Goal: Task Accomplishment & Management: Manage account settings

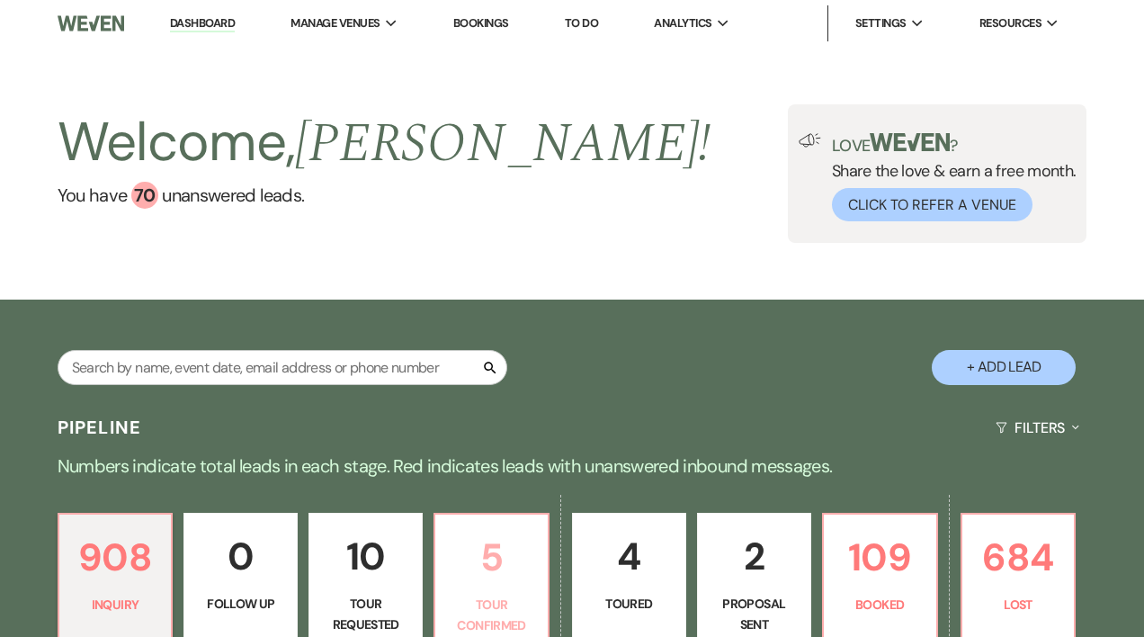
click at [502, 570] on p "5" at bounding box center [491, 557] width 91 height 60
select select "4"
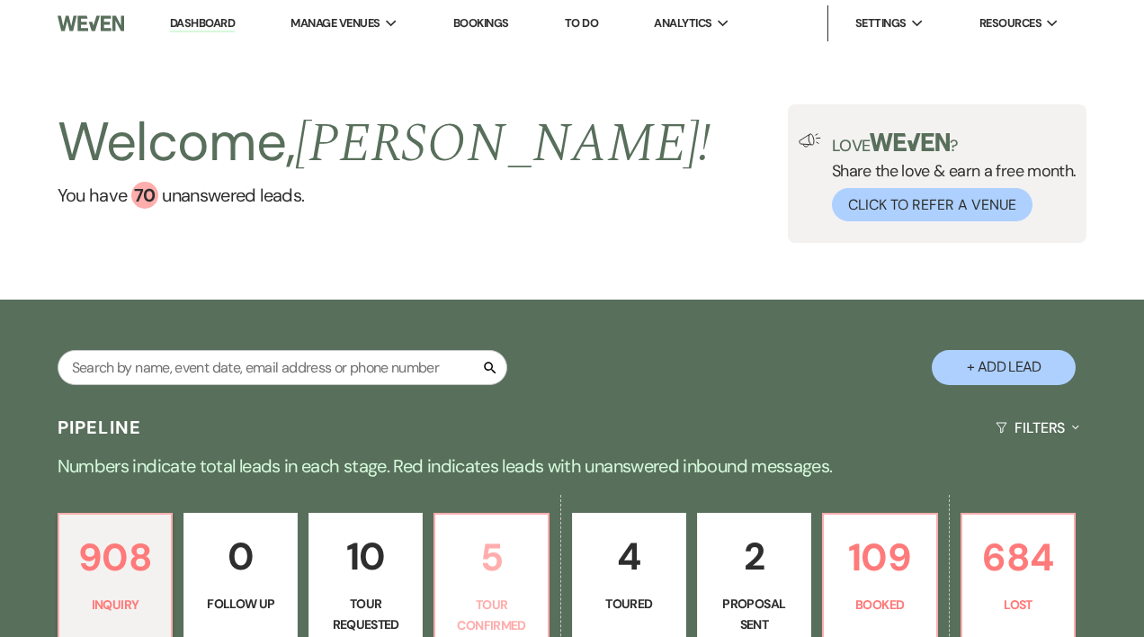
select select "4"
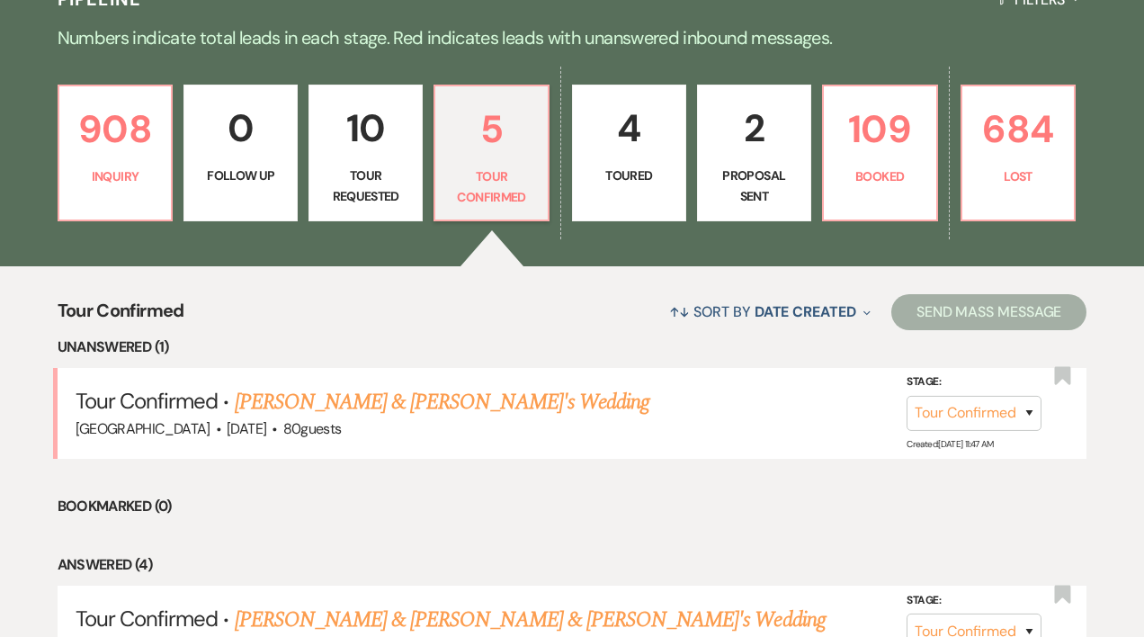
scroll to position [432, 0]
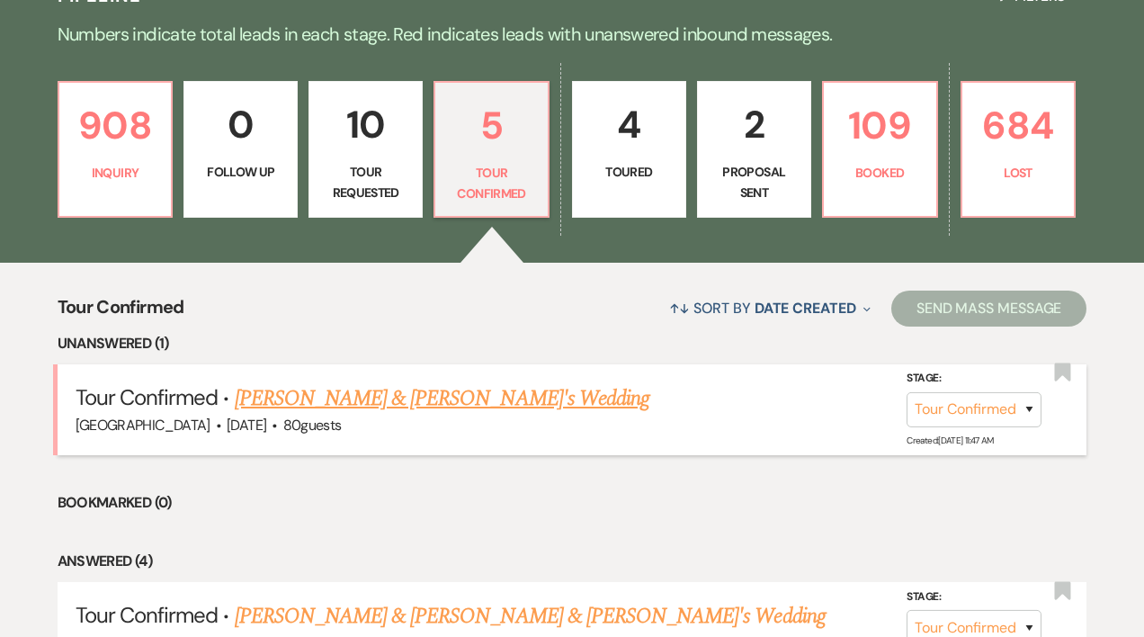
click at [463, 398] on link "Samantha Fletcher & Fiance's Wedding" at bounding box center [443, 398] width 416 height 32
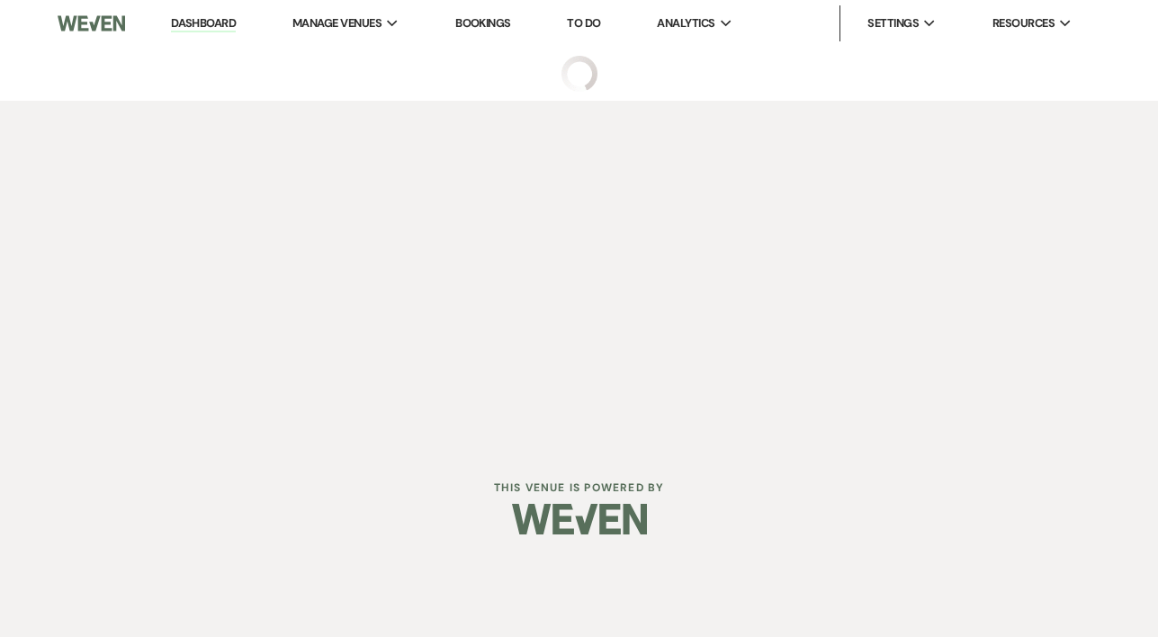
select select "4"
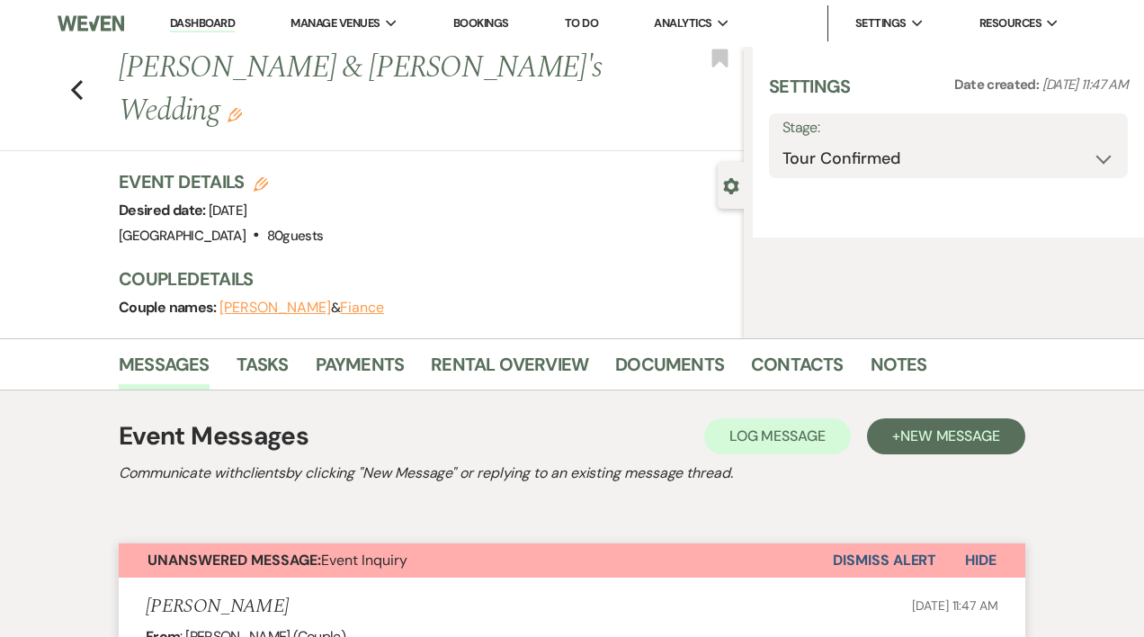
select select "5"
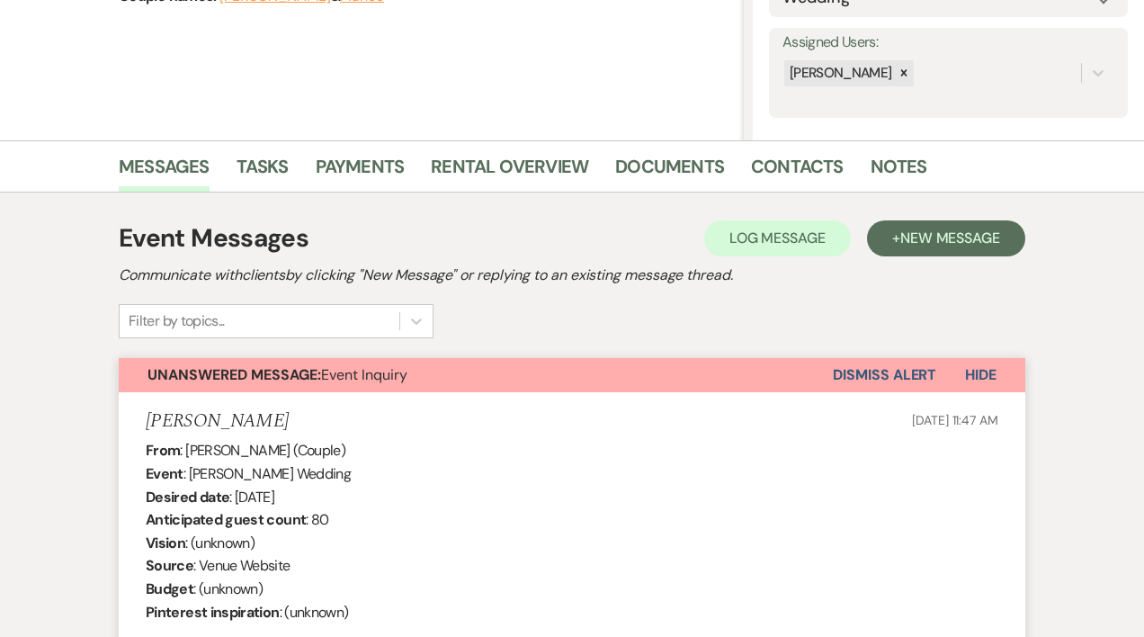
scroll to position [314, 0]
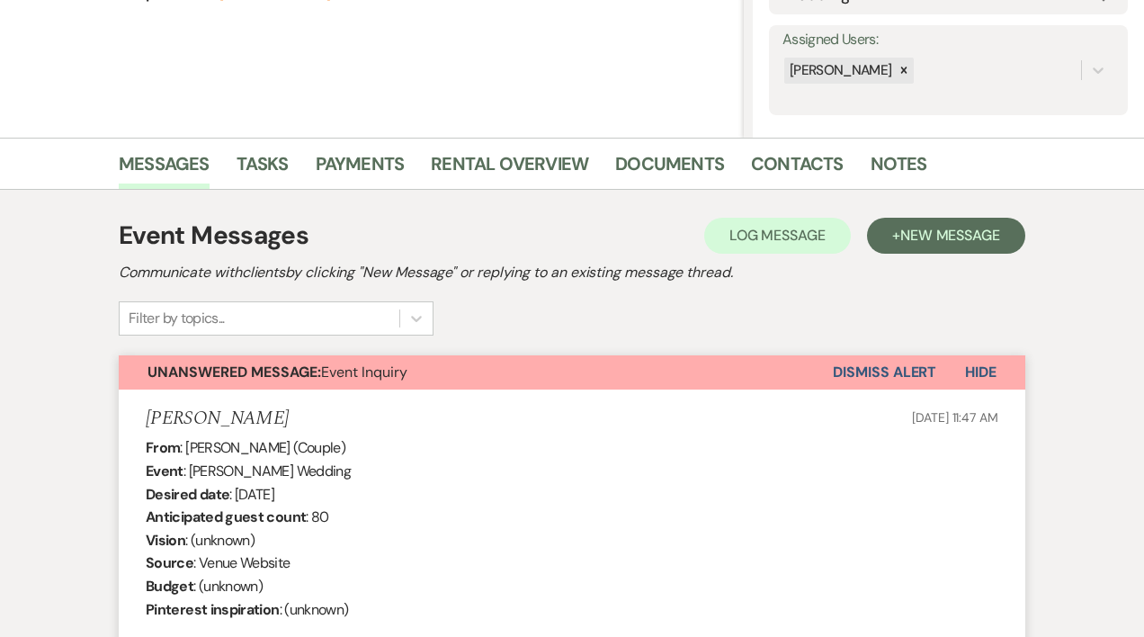
click at [918, 373] on button "Dismiss Alert" at bounding box center [884, 372] width 103 height 34
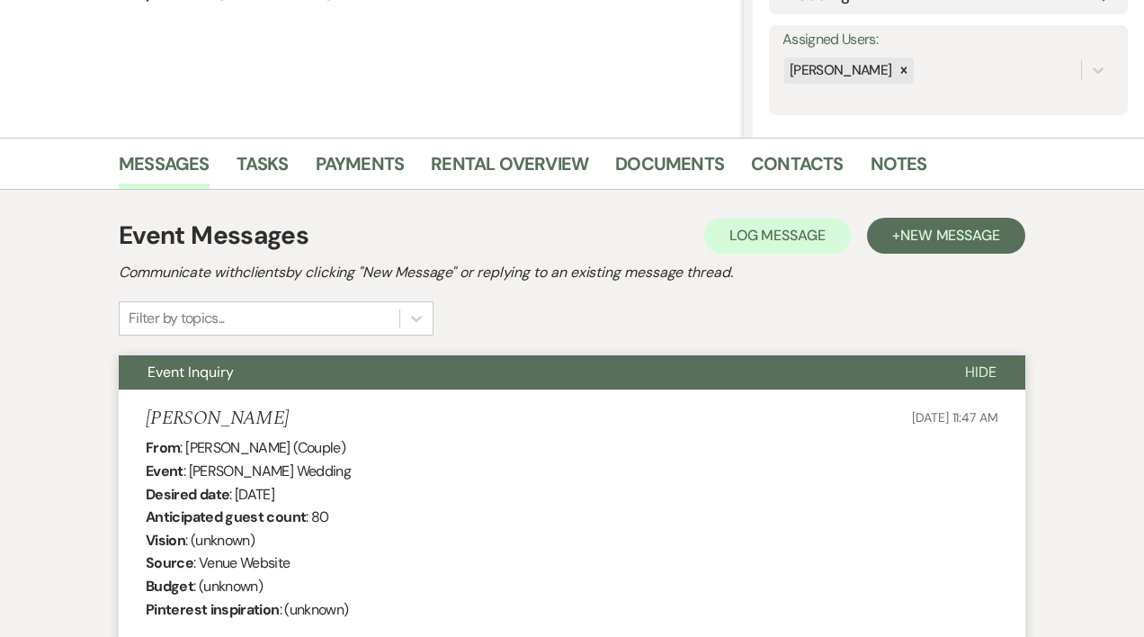
select select "4"
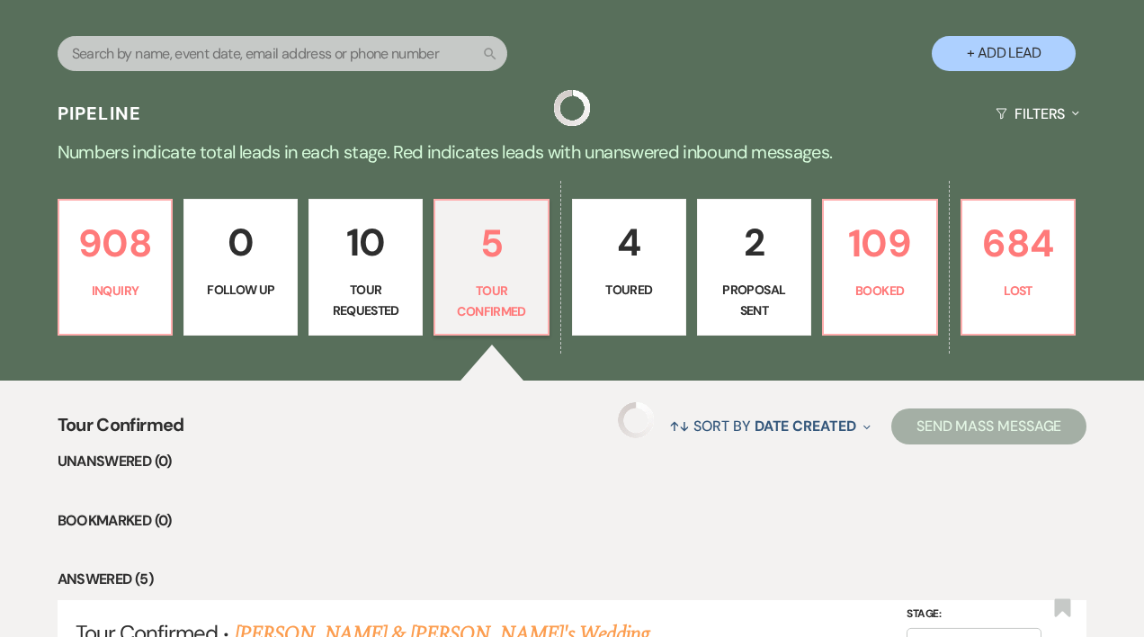
scroll to position [432, 0]
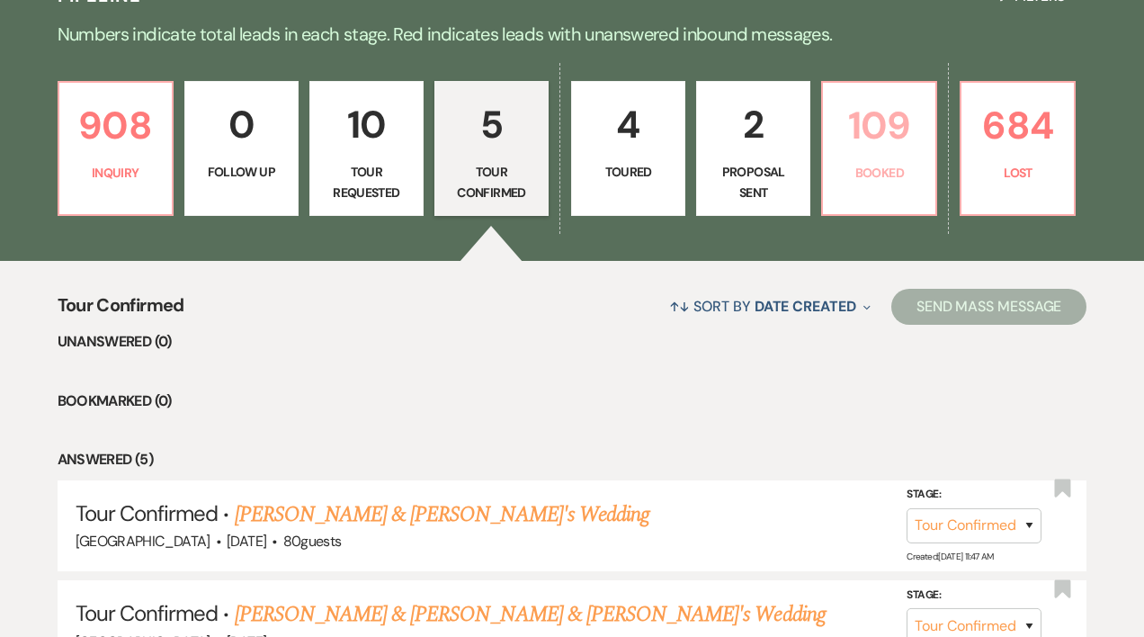
click at [859, 150] on p "109" at bounding box center [879, 125] width 91 height 60
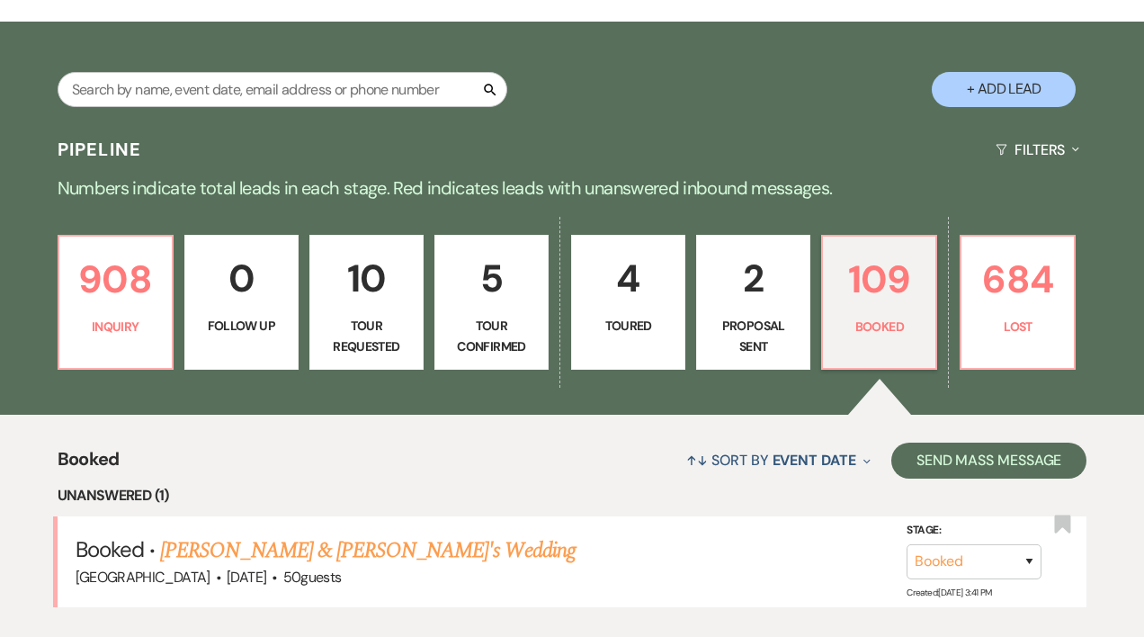
scroll to position [432, 0]
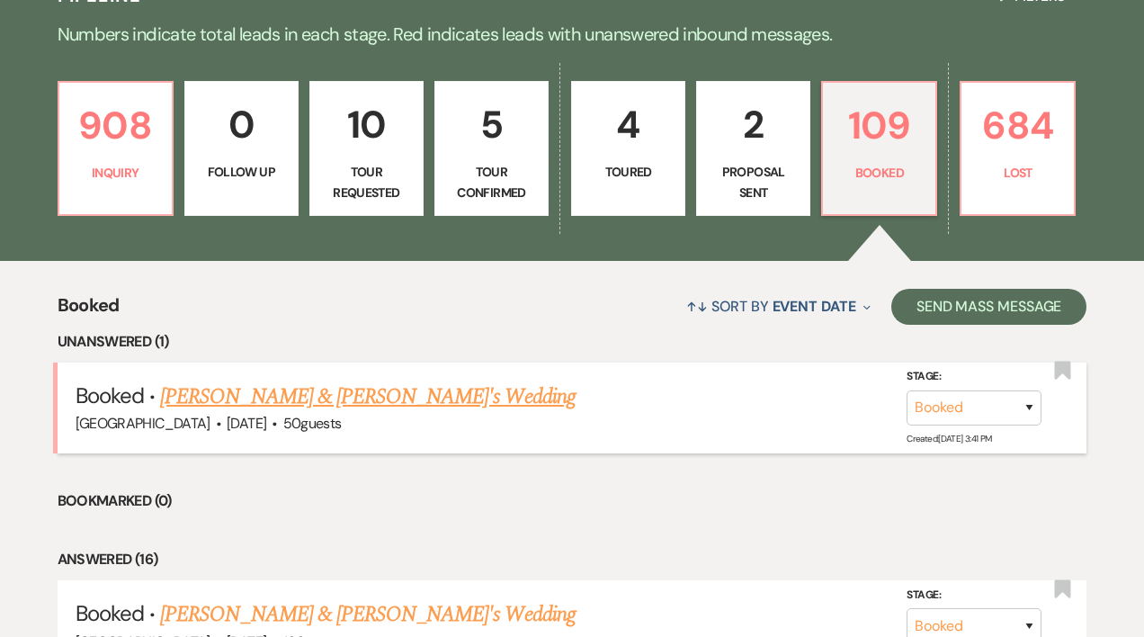
click at [432, 398] on link "[PERSON_NAME] & [PERSON_NAME]'s Wedding" at bounding box center [368, 397] width 416 height 32
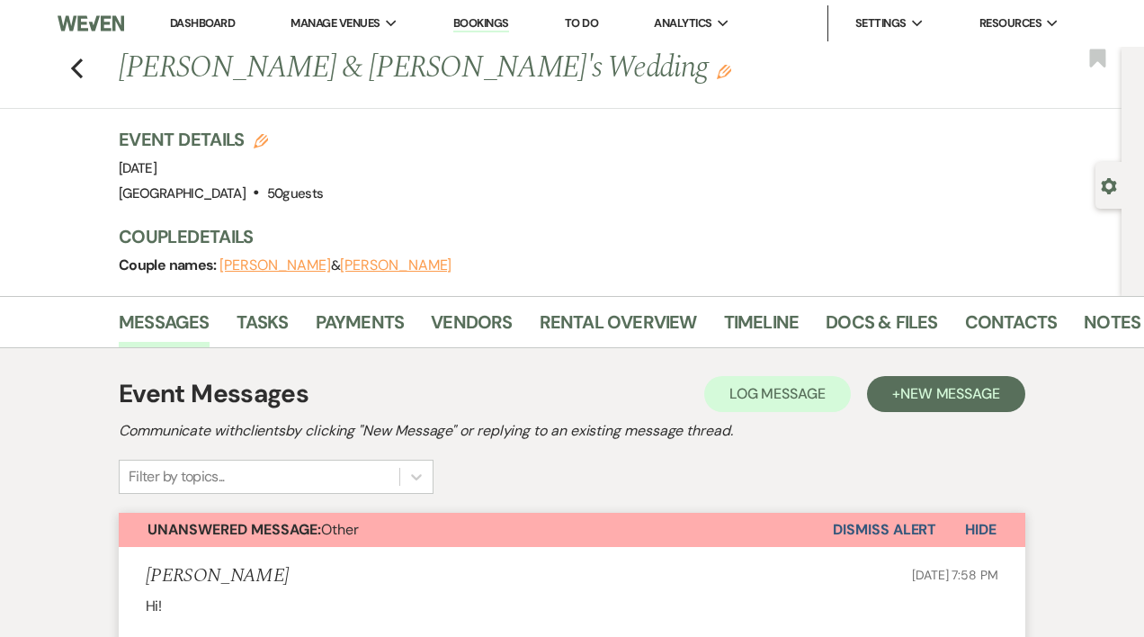
click at [897, 532] on button "Dismiss Alert" at bounding box center [884, 530] width 103 height 34
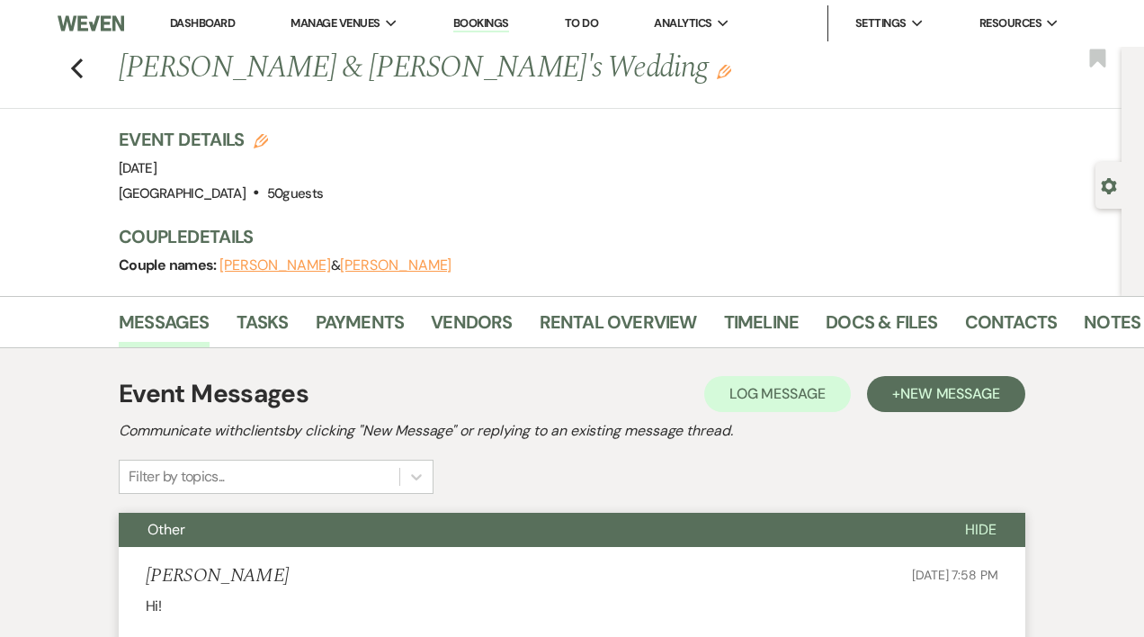
scroll to position [1, 0]
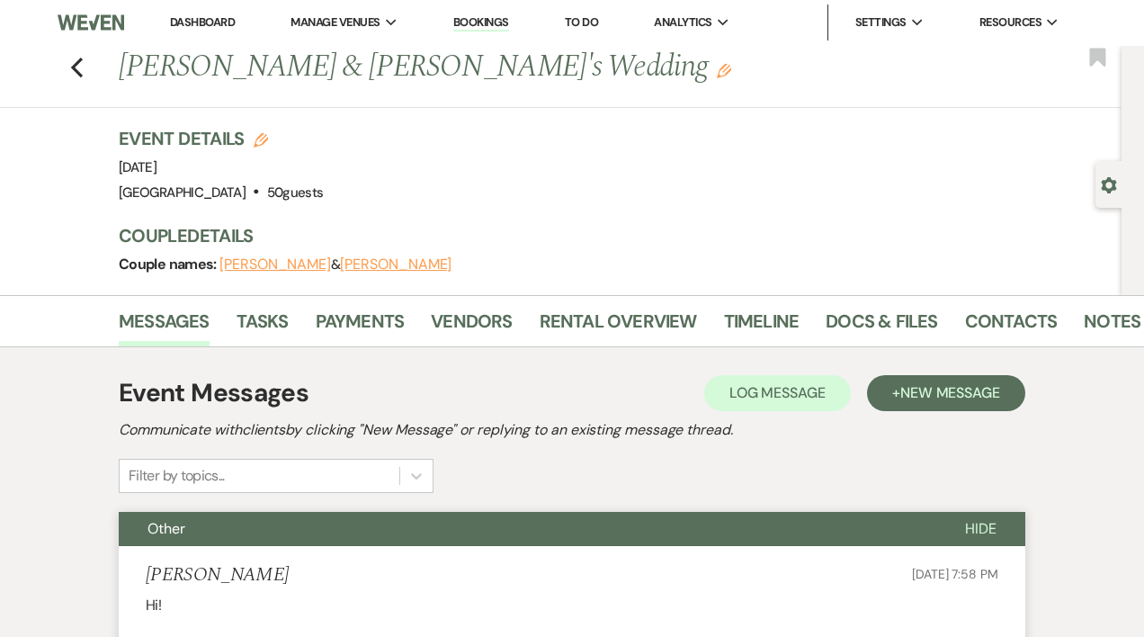
click at [188, 22] on link "Dashboard" at bounding box center [202, 21] width 65 height 15
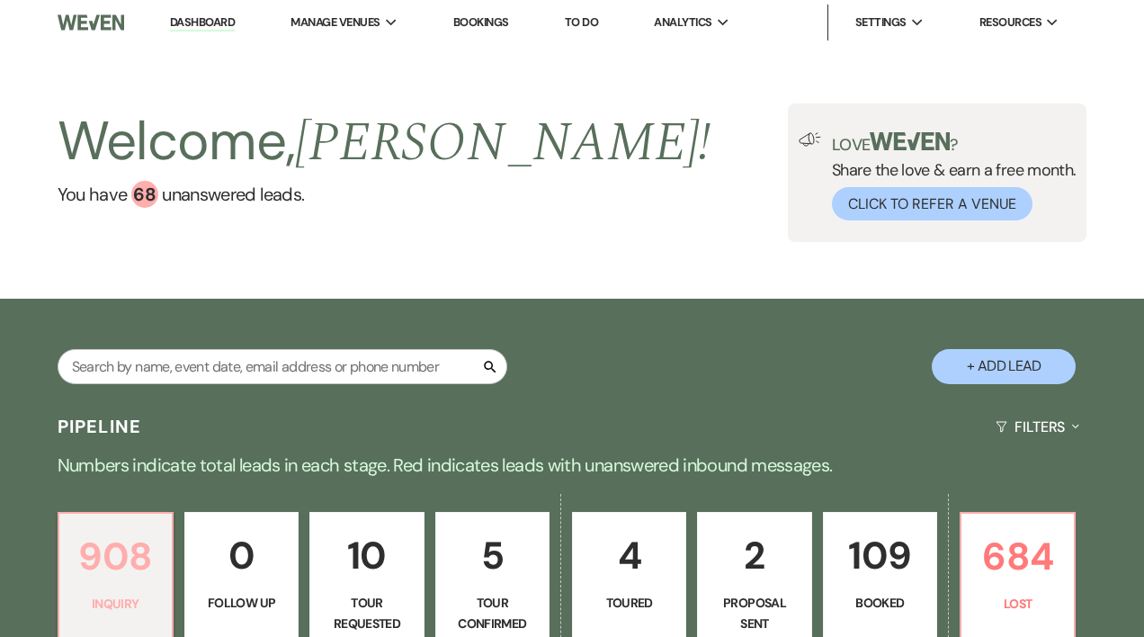
click at [139, 555] on p "908" at bounding box center [115, 556] width 91 height 60
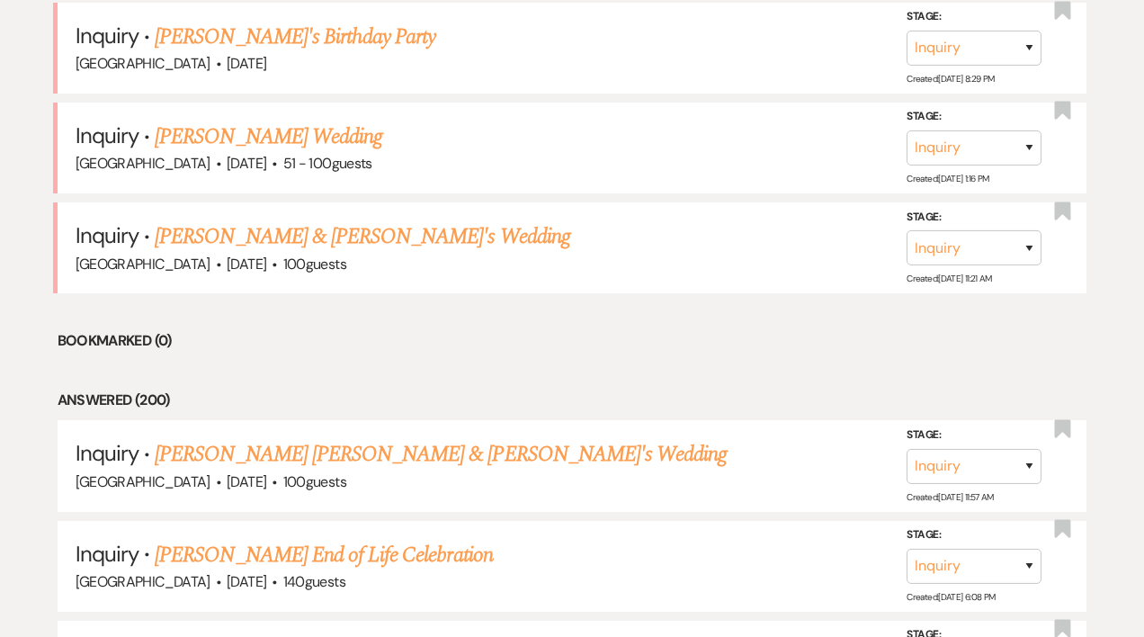
scroll to position [776, 0]
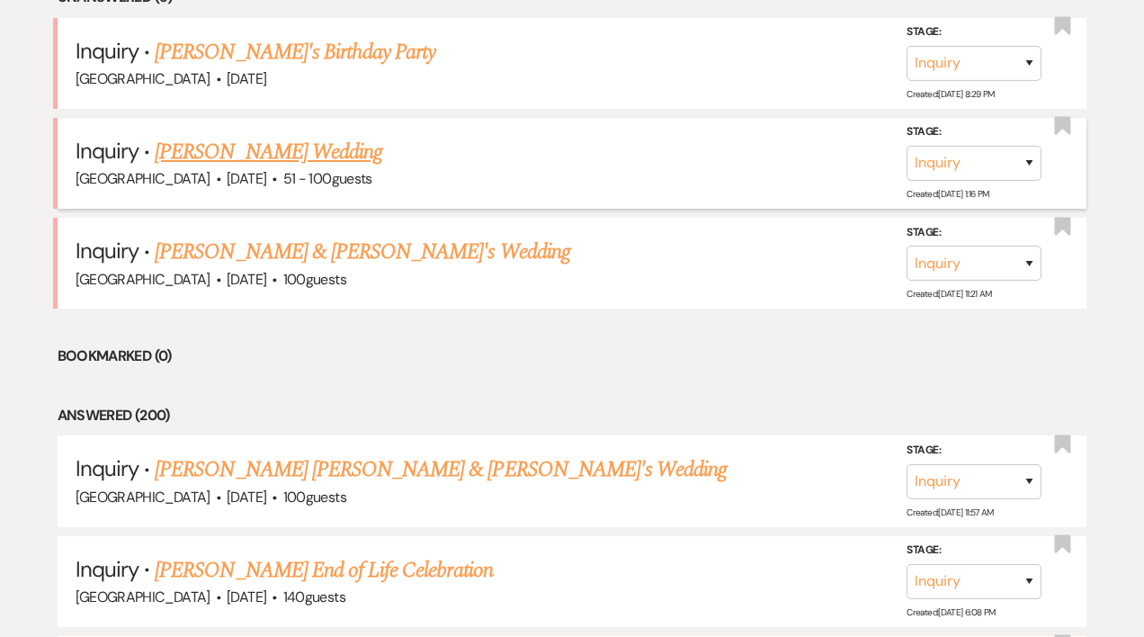
click at [264, 156] on link "Maura Kelly's Wedding" at bounding box center [269, 152] width 228 height 32
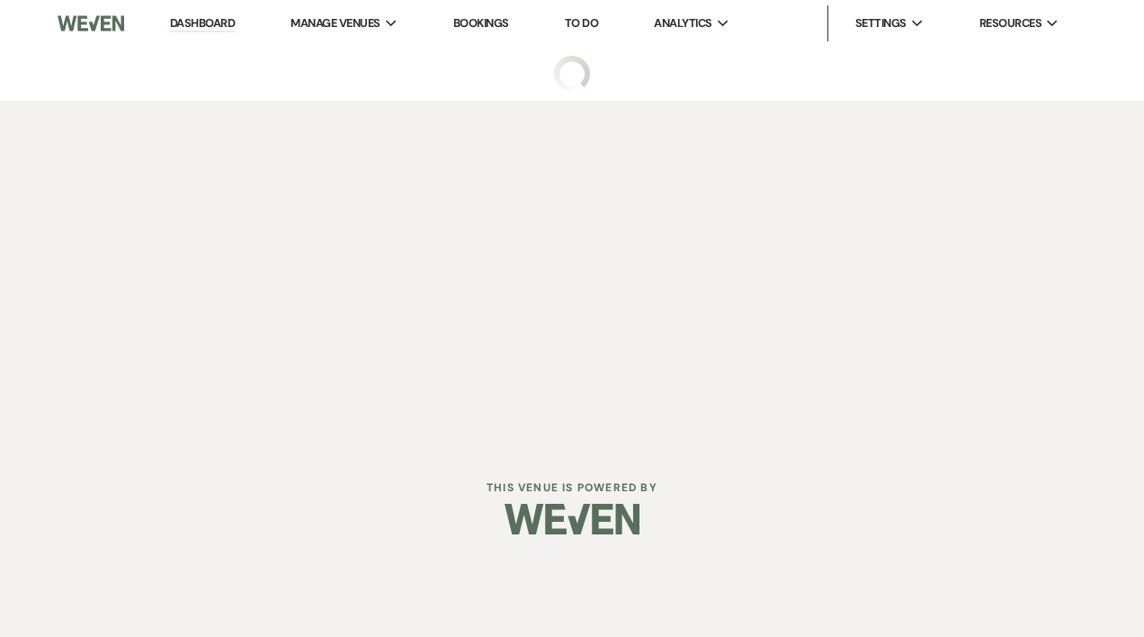
select select "2"
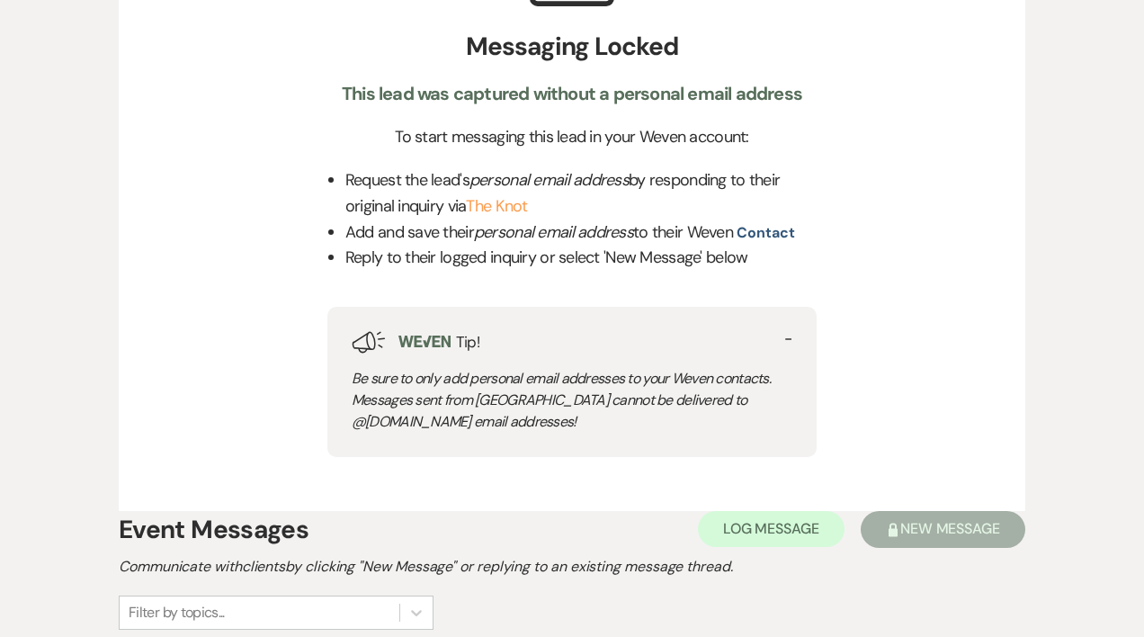
scroll to position [643, 0]
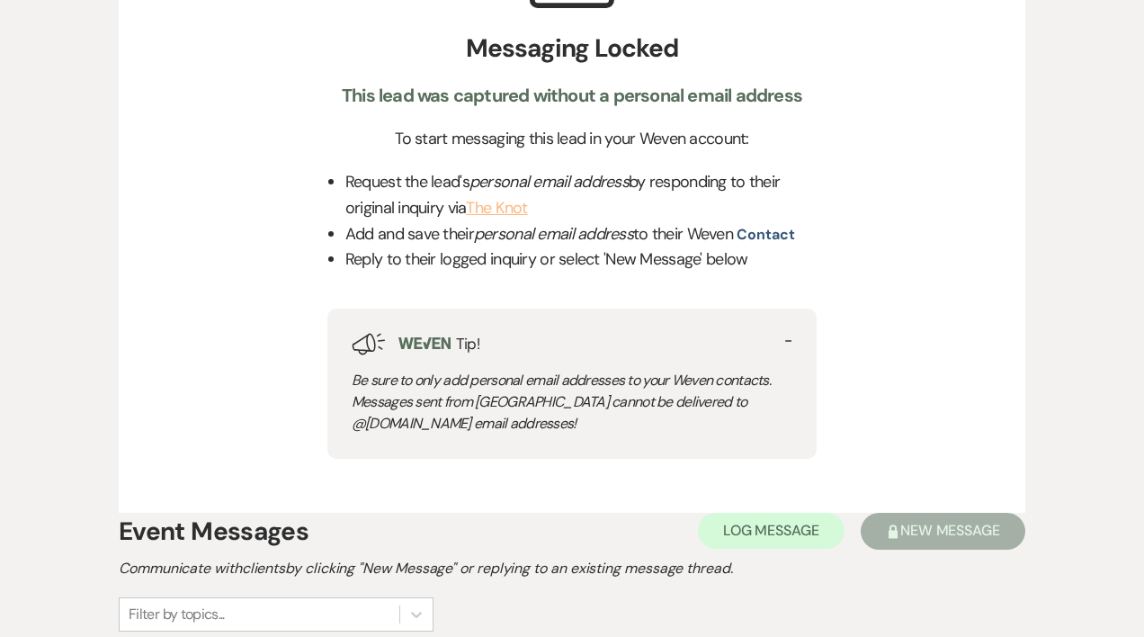
click at [513, 211] on link "The Knot" at bounding box center [496, 208] width 61 height 22
